Goal: Task Accomplishment & Management: Manage account settings

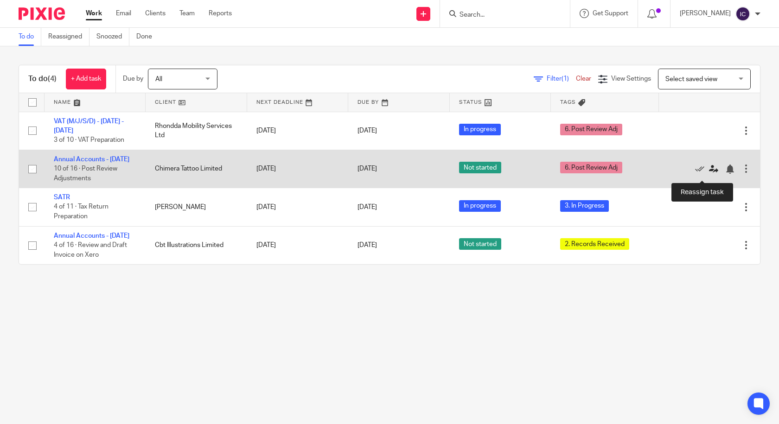
click at [709, 173] on icon at bounding box center [713, 169] width 9 height 9
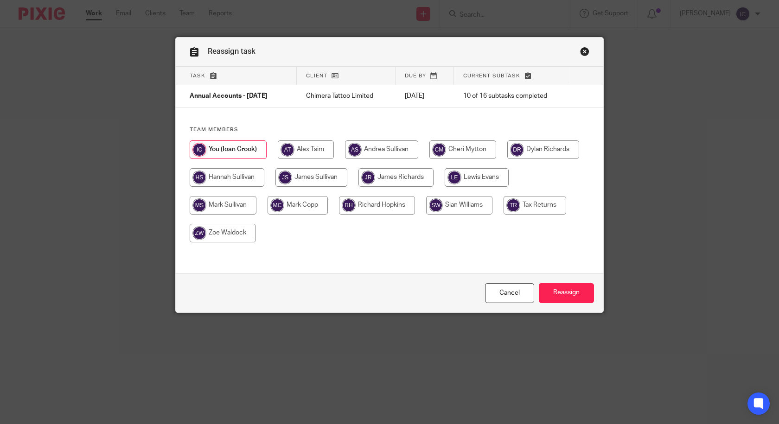
click at [319, 175] on input "radio" at bounding box center [311, 177] width 72 height 19
radio input "true"
click at [580, 290] on input "Reassign" at bounding box center [566, 293] width 55 height 20
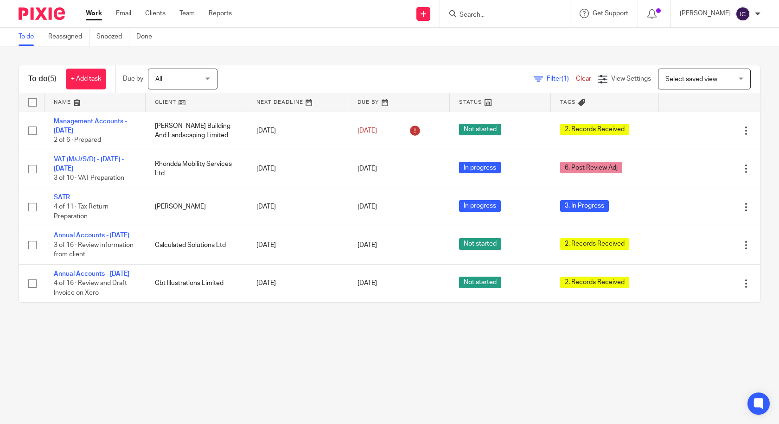
click at [665, 12] on div at bounding box center [654, 13] width 32 height 27
click at [656, 13] on icon at bounding box center [651, 13] width 9 height 9
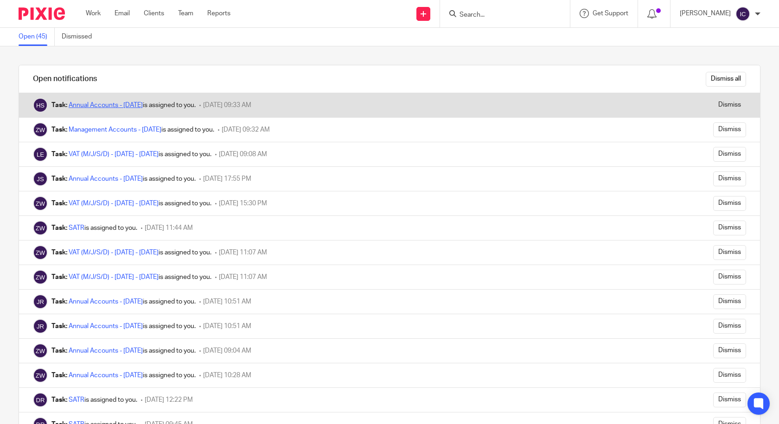
click at [137, 108] on link "Annual Accounts - [DATE]" at bounding box center [106, 105] width 74 height 6
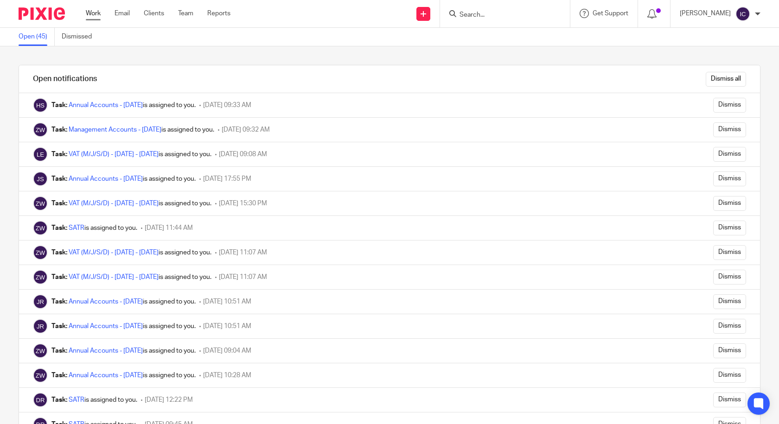
click at [89, 14] on link "Work" at bounding box center [93, 13] width 15 height 9
